Goal: Complete application form: Complete application form

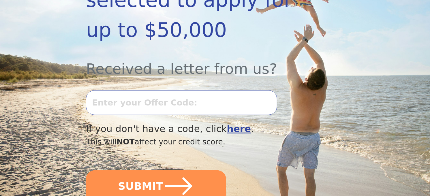
scroll to position [173, 0]
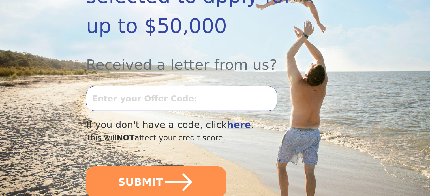
click at [114, 94] on input "text" at bounding box center [181, 98] width 191 height 25
type input "0903L-463904"
click at [86, 166] on button "SUBMIT" at bounding box center [156, 182] width 140 height 32
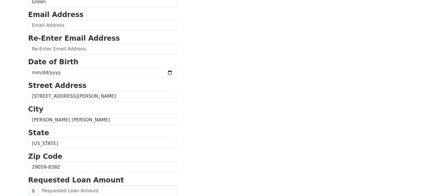
scroll to position [86, 0]
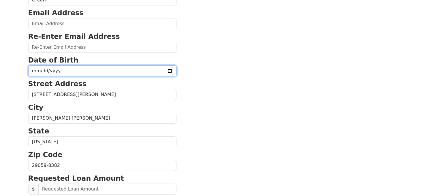
click at [36, 70] on input "date" at bounding box center [102, 70] width 148 height 11
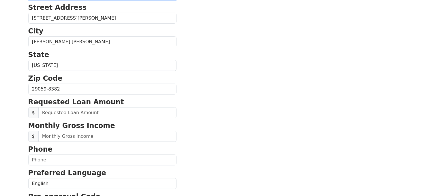
scroll to position [173, 0]
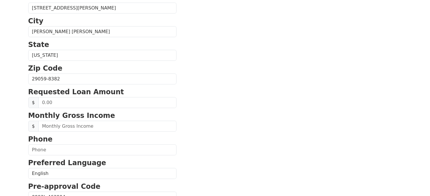
type input "195620-12-30"
type input "200000-12-30"
type input "0001-12-30"
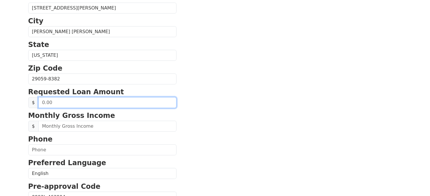
click at [87, 102] on input "text" at bounding box center [107, 102] width 138 height 11
type input "20,000.00"
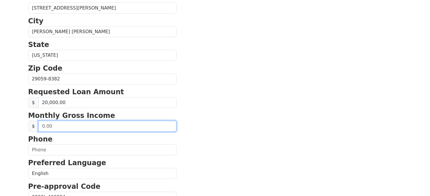
click at [58, 125] on input "text" at bounding box center [107, 126] width 138 height 11
type input "2,854.00"
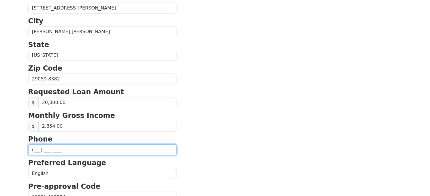
click at [35, 147] on input "text" at bounding box center [102, 149] width 148 height 11
type input "[PHONE_NUMBER]"
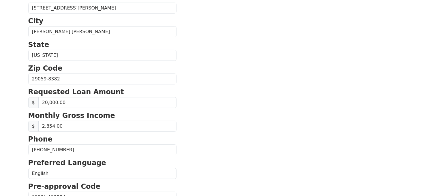
type input "[PERSON_NAME][EMAIL_ADDRESS][PERSON_NAME][DOMAIN_NAME]"
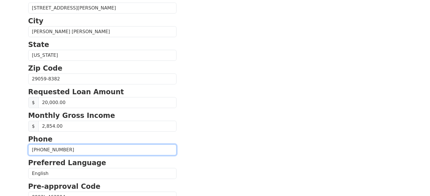
type input "[PHONE_NUMBER]"
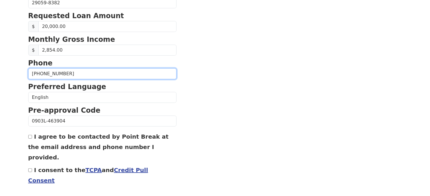
scroll to position [259, 0]
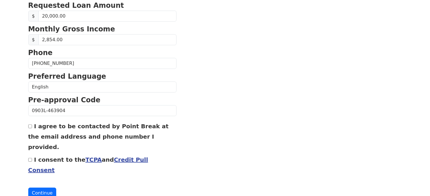
click at [29, 125] on input "I agree to be contacted by Point Break at the email address and phone number I …" at bounding box center [30, 127] width 4 height 4
checkbox input "true"
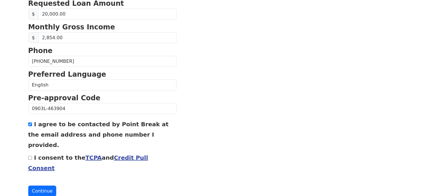
scroll to position [281, 0]
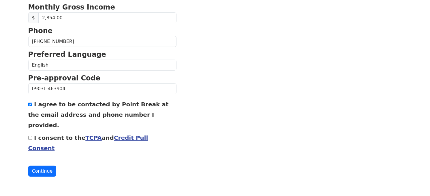
click at [30, 136] on input "I consent to the TCPA and Credit Pull Consent" at bounding box center [30, 138] width 4 height 4
checkbox input "true"
click at [40, 170] on button "Continue" at bounding box center [42, 171] width 28 height 11
click at [45, 169] on button "Continue" at bounding box center [42, 171] width 28 height 11
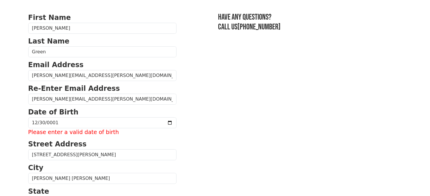
scroll to position [30, 0]
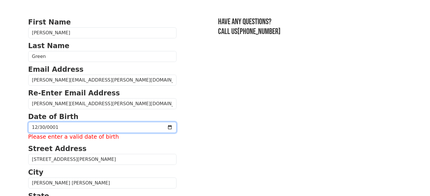
click at [61, 123] on input "0001-12-30" at bounding box center [102, 127] width 148 height 11
type input "[DATE]"
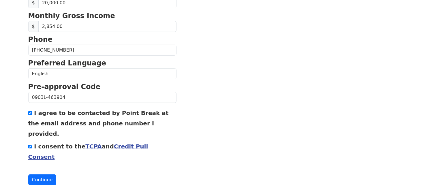
scroll to position [281, 0]
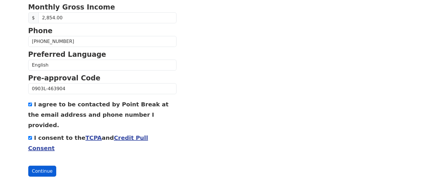
click at [45, 168] on button "Continue" at bounding box center [42, 171] width 28 height 11
